Goal: Information Seeking & Learning: Learn about a topic

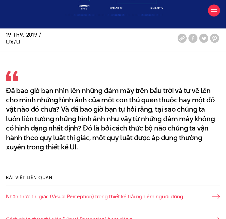
scroll to position [208, 0]
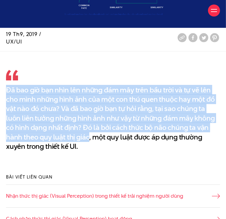
drag, startPoint x: 6, startPoint y: 87, endPoint x: 89, endPoint y: 152, distance: 105.9
click at [89, 152] on div "Đã bao giờ bạn nhìn lên những đám mây trên bầu trời và tự vẽ lên cho mình những…" at bounding box center [112, 110] width 219 height 108
copy p "Đã bao giờ bạn nhìn lên những đám mây trên bầu trời và tự vẽ lên cho mình những…"
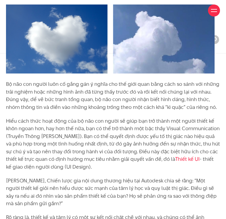
scroll to position [521, 0]
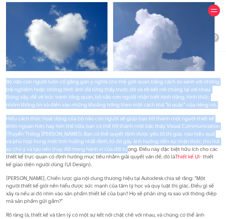
drag, startPoint x: 6, startPoint y: 96, endPoint x: 110, endPoint y: 164, distance: 124.4
copy div "Bộ não con người luôn cố gắng gán ý nghĩa cho thế giới quan bằng cách so sánh v…"
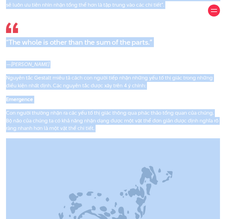
scroll to position [826, 0]
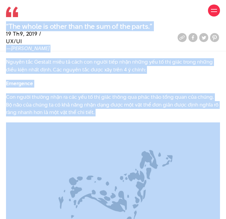
drag, startPoint x: 7, startPoint y: 126, endPoint x: 156, endPoint y: 42, distance: 171.5
copy div "Quy luật thị giác Gestalt là gì? Gestalt (trong tiếng Đức mang nghĩa là hình dá…"
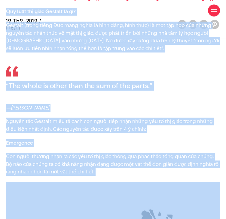
scroll to position [773, 0]
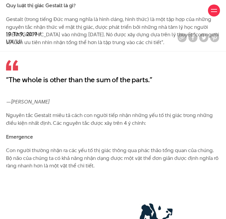
click at [66, 127] on p "Nguyên tắc Gestalt miêu tả cách con người tiếp nhận những yếu tố thị giác trong…" at bounding box center [113, 119] width 214 height 15
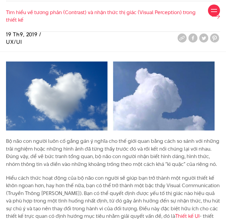
scroll to position [461, 0]
